Goal: Navigation & Orientation: Find specific page/section

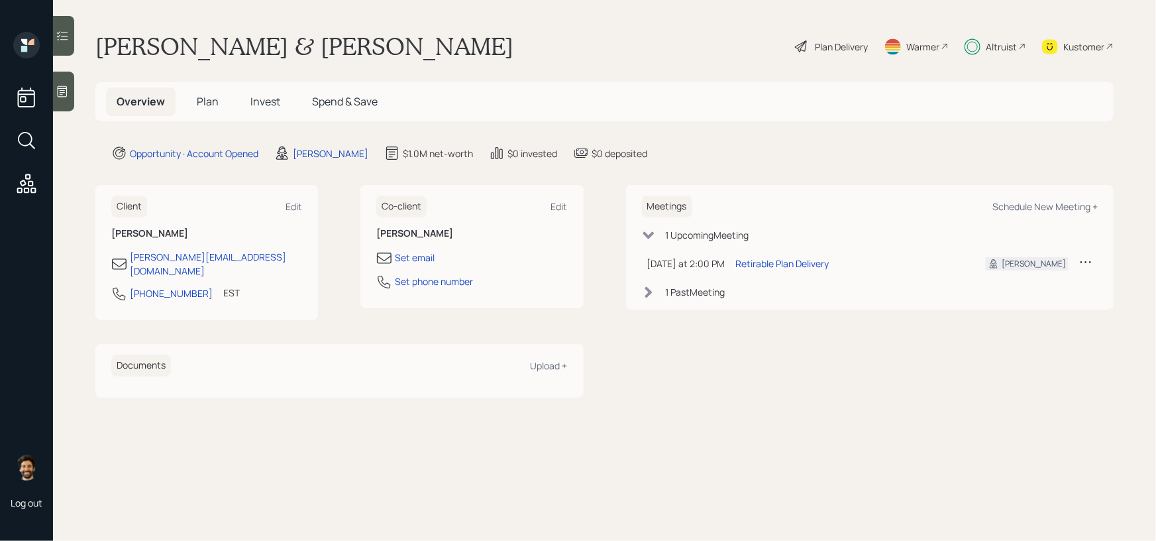
click at [187, 99] on h5 "Plan" at bounding box center [207, 101] width 43 height 28
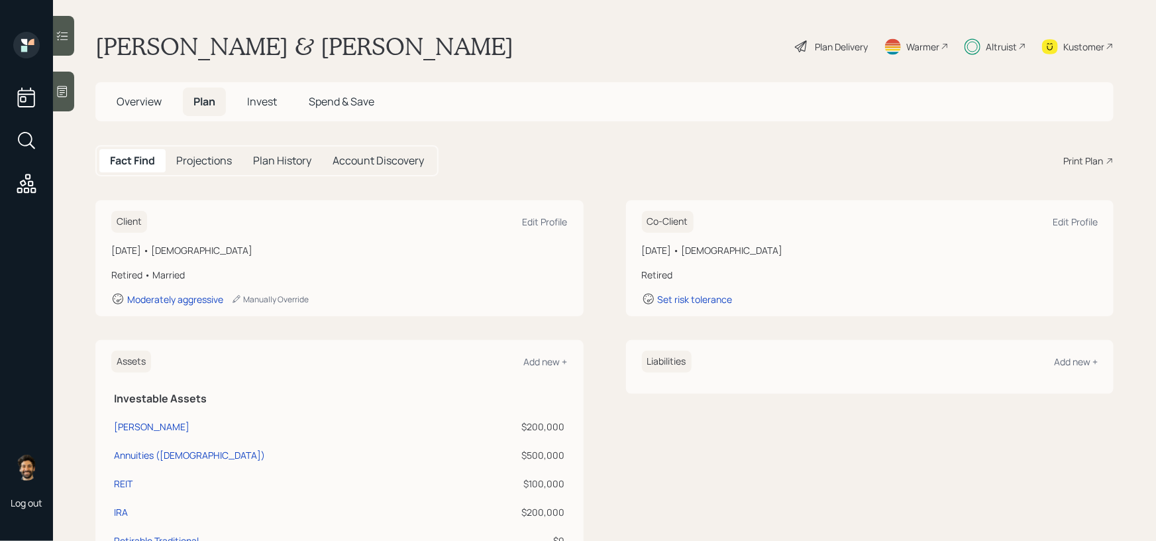
click at [204, 100] on span "Plan" at bounding box center [204, 101] width 22 height 15
click at [826, 49] on div "Plan Delivery" at bounding box center [841, 47] width 53 height 14
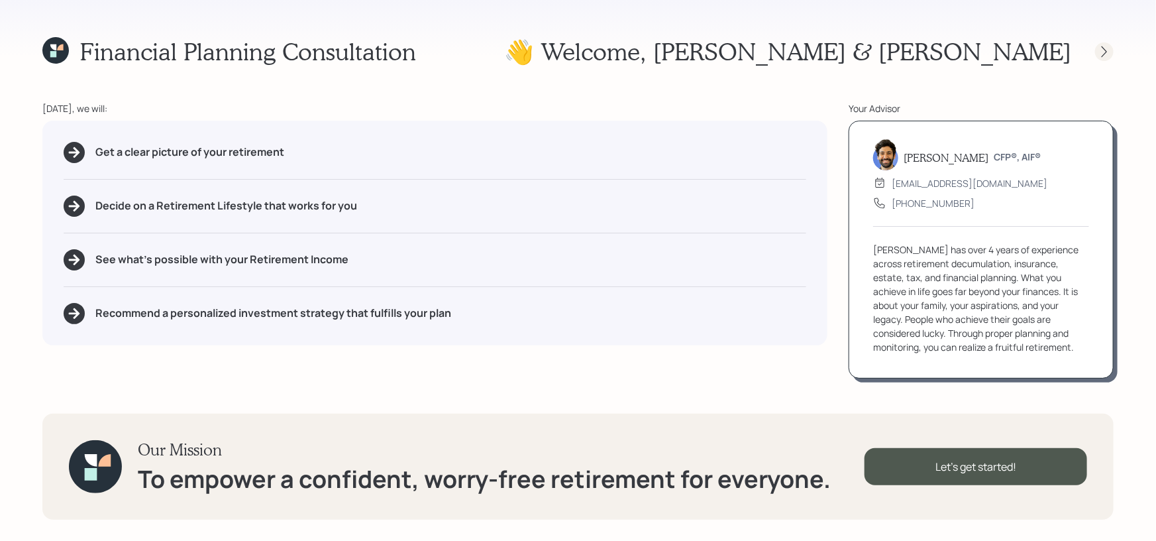
click at [1104, 52] on icon at bounding box center [1104, 51] width 13 height 13
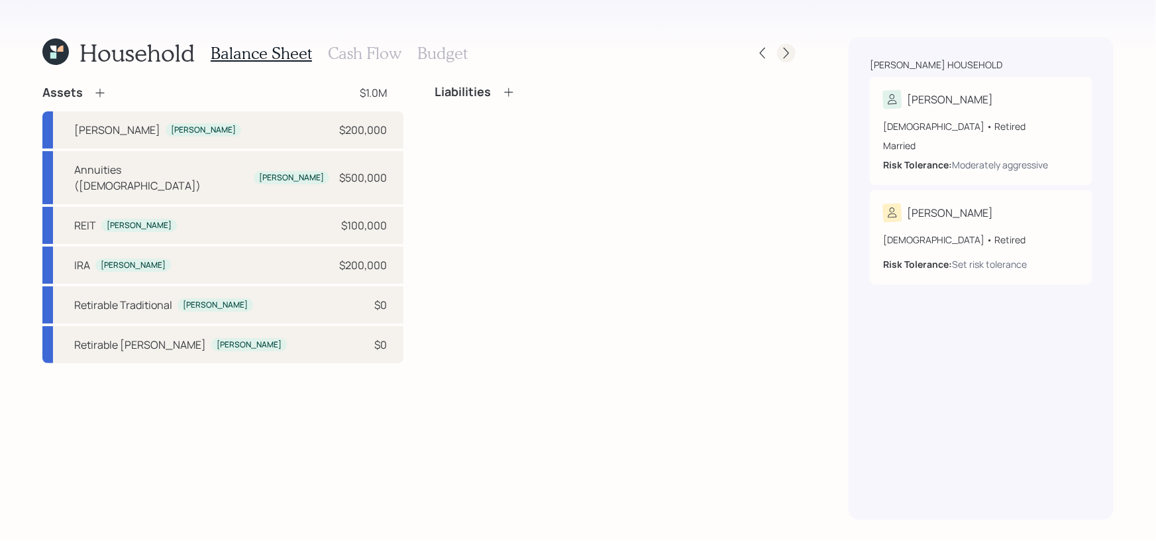
click at [778, 59] on div at bounding box center [774, 53] width 42 height 19
click at [786, 57] on icon at bounding box center [786, 52] width 13 height 13
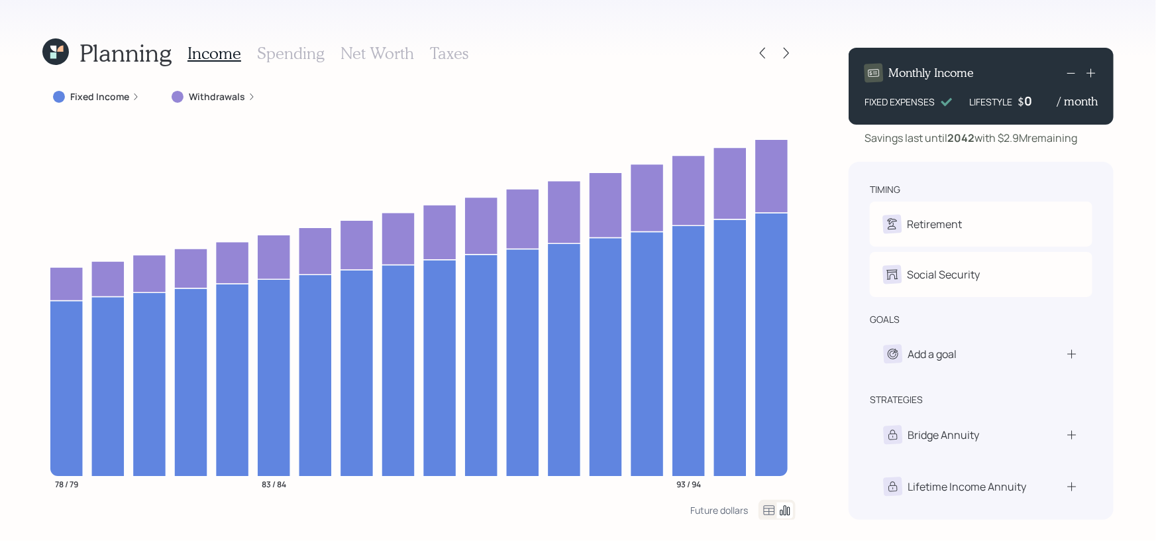
click at [50, 50] on icon at bounding box center [55, 51] width 27 height 27
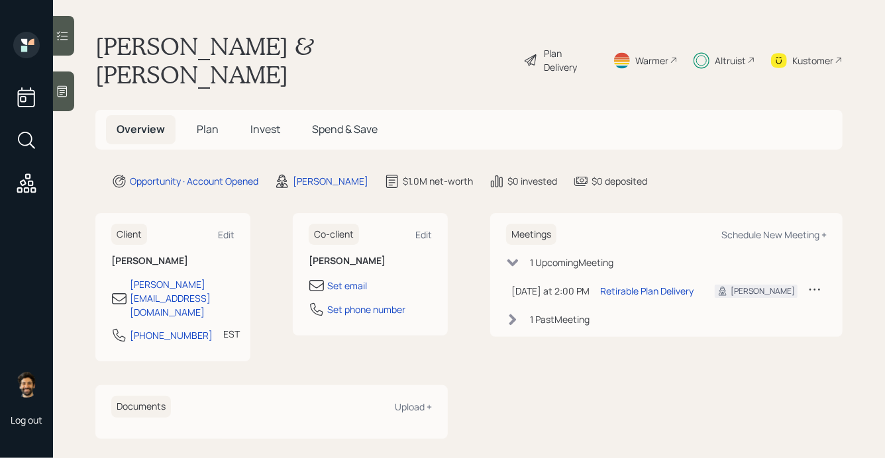
click at [476, 27] on main "[PERSON_NAME] & [PERSON_NAME] Plan Delivery Warmer Altruist Kustomer Overview P…" at bounding box center [469, 229] width 832 height 458
